Goal: Transaction & Acquisition: Purchase product/service

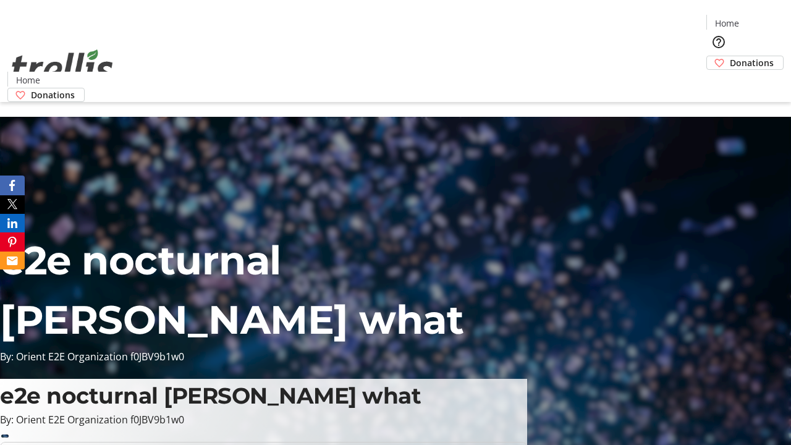
click at [730, 56] on span "Donations" at bounding box center [752, 62] width 44 height 13
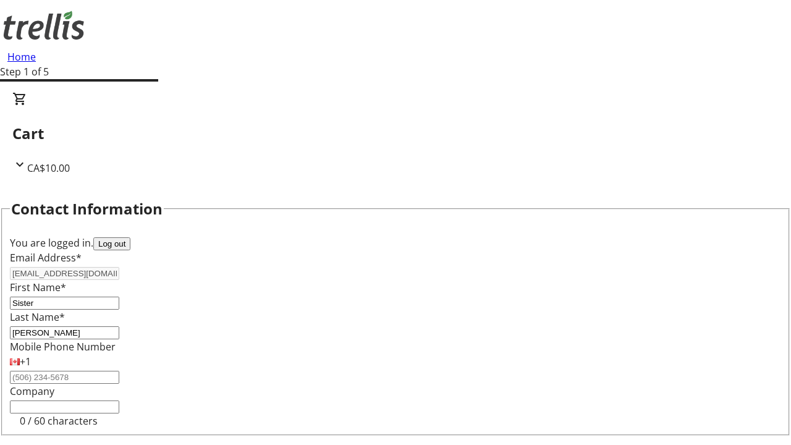
select select "CA"
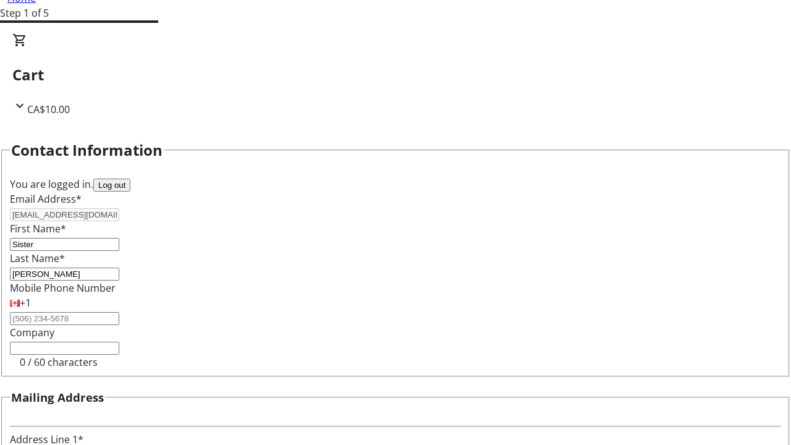
type input "[STREET_ADDRESS][PERSON_NAME]"
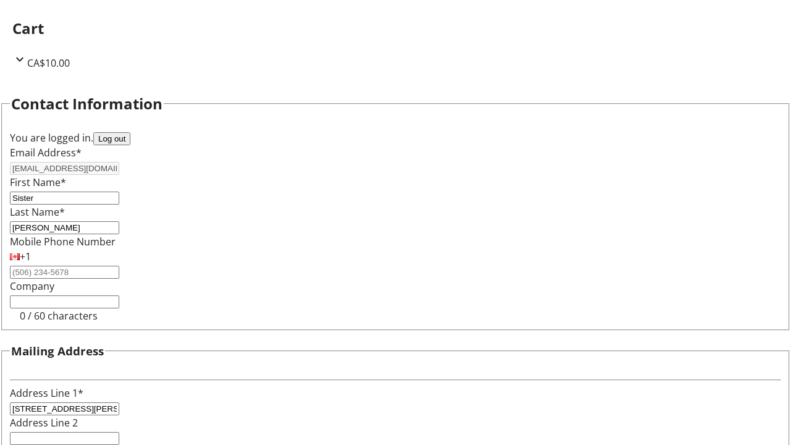
type input "Kelowna"
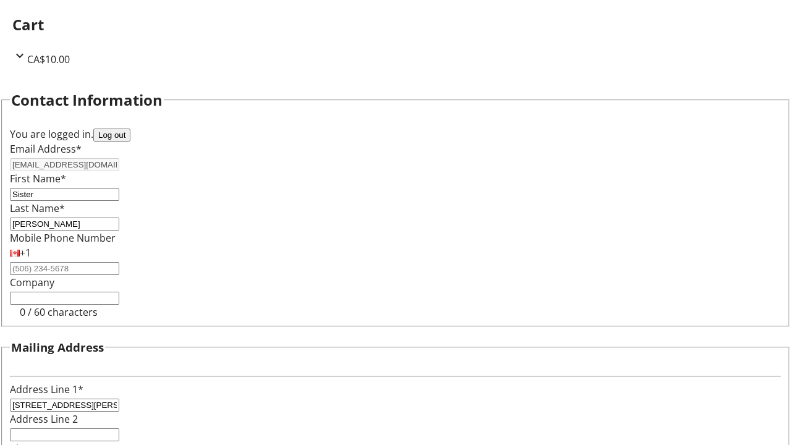
select select "BC"
type input "Kelowna"
type input "V1Y 0C2"
